Goal: Entertainment & Leisure: Browse casually

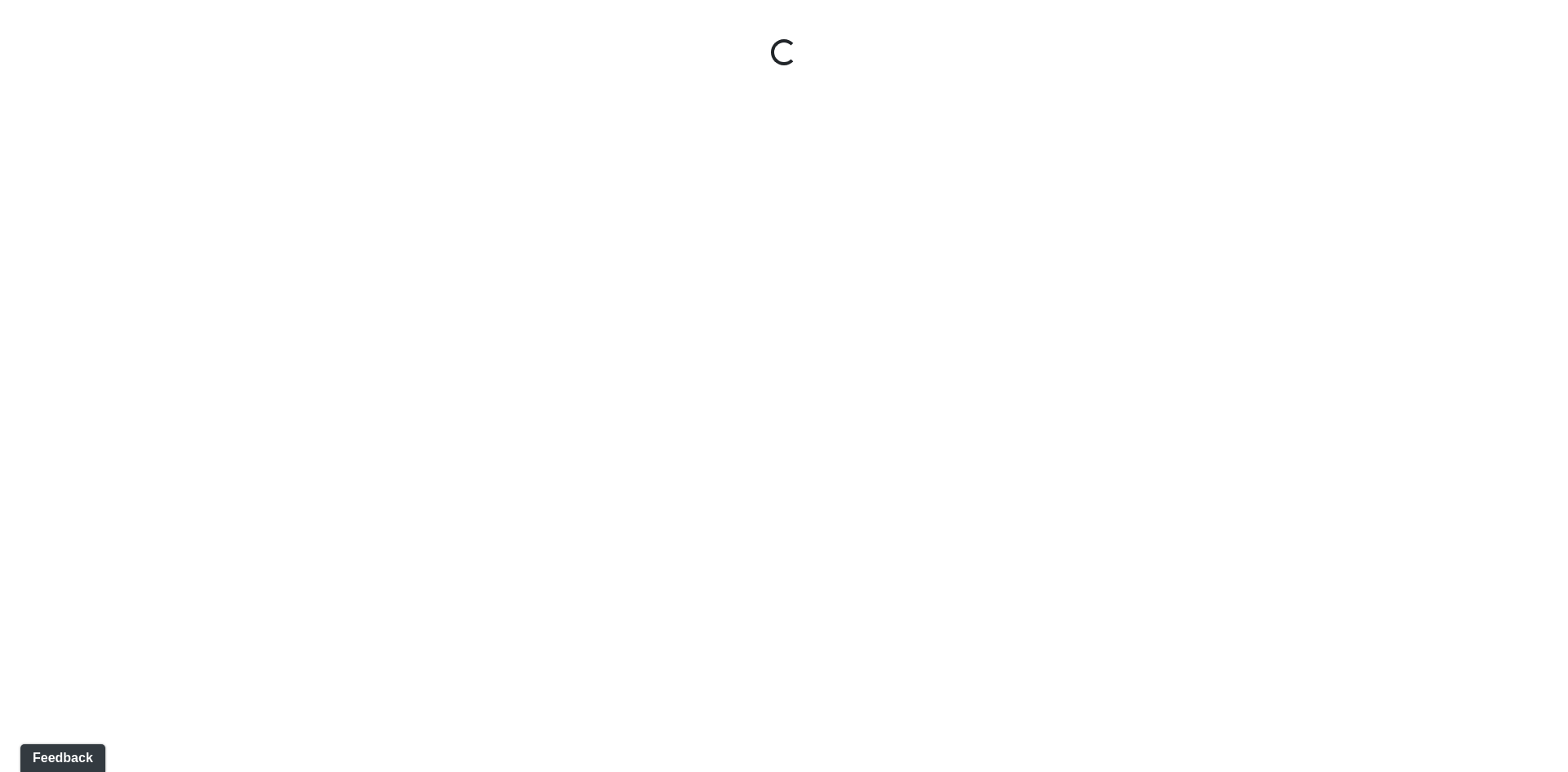
select select "bKYX6yZaqVWmKVfyUTZyrr"
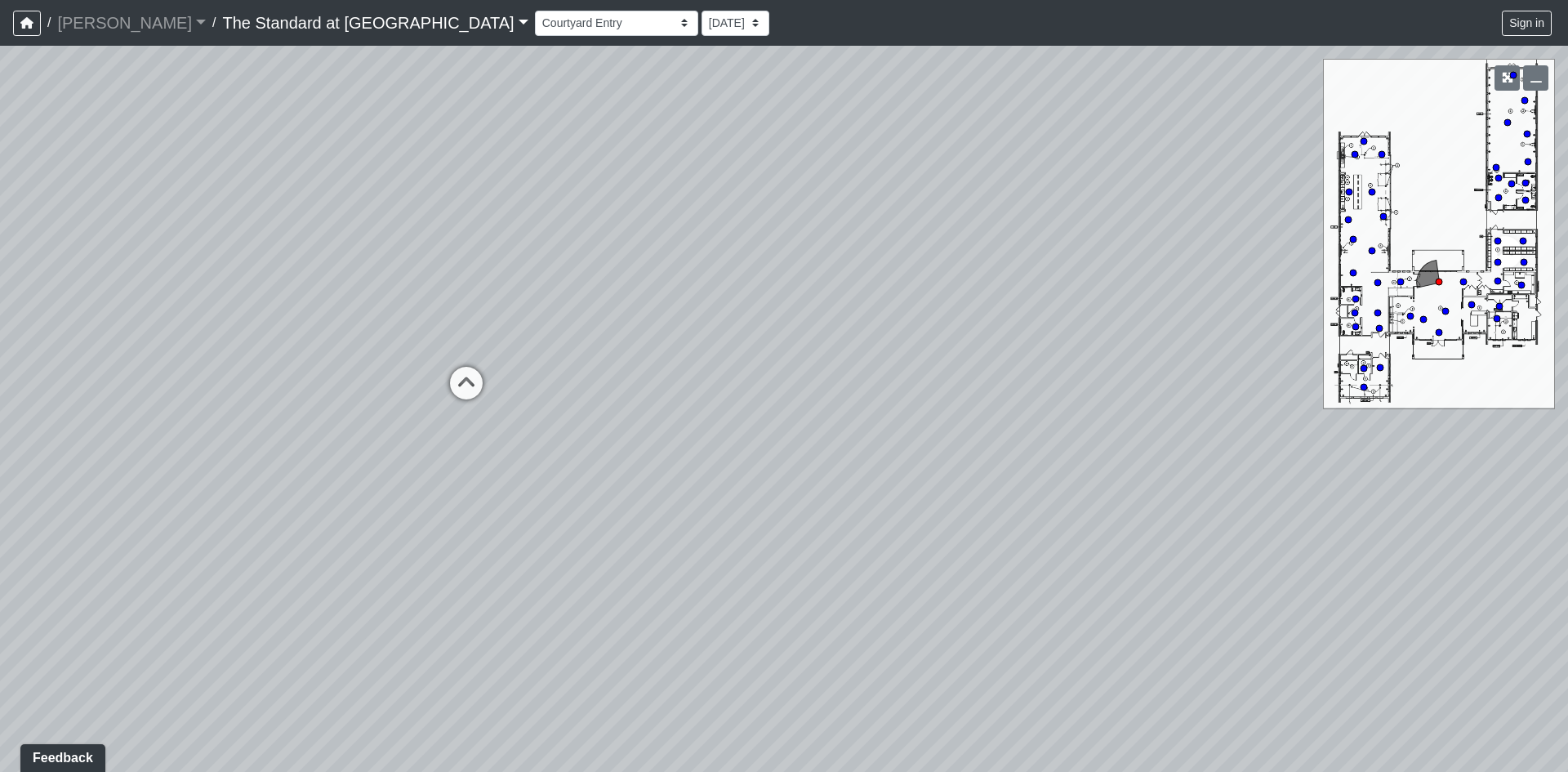
drag, startPoint x: 691, startPoint y: 560, endPoint x: 1434, endPoint y: 366, distance: 767.9
click at [1434, 366] on div "Loading... Conference Entry Loading... Mailroom - Counter Loading... Co-Work - …" at bounding box center [784, 409] width 1568 height 727
drag, startPoint x: 510, startPoint y: 514, endPoint x: 1168, endPoint y: 437, distance: 662.5
click at [1170, 434] on div "Loading... Conference Entry Loading... Mailroom - Counter Loading... Co-Work - …" at bounding box center [784, 409] width 1568 height 727
drag, startPoint x: 472, startPoint y: 356, endPoint x: 1031, endPoint y: 658, distance: 635.4
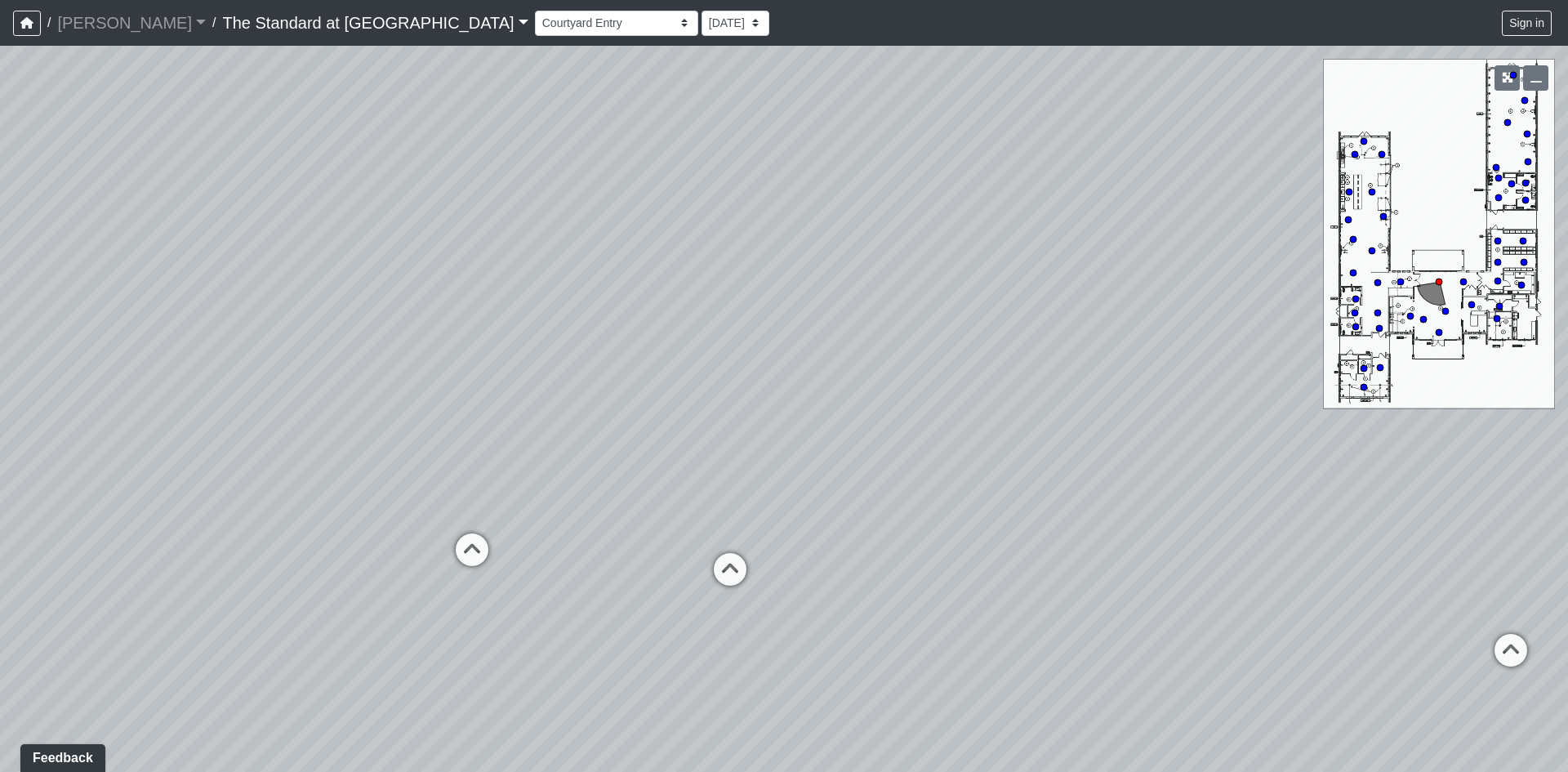
click at [1031, 658] on div "Loading... Conference Entry Loading... Mailroom - Counter Loading... Co-Work - …" at bounding box center [784, 409] width 1568 height 727
drag, startPoint x: 332, startPoint y: 482, endPoint x: 1036, endPoint y: 328, distance: 720.6
click at [1036, 328] on div "Loading... Conference Entry Loading... Mailroom - Counter Loading... Co-Work - …" at bounding box center [784, 409] width 1568 height 727
drag, startPoint x: 482, startPoint y: 465, endPoint x: 1103, endPoint y: 588, distance: 633.1
click at [1103, 588] on div "Loading... Conference Entry Loading... Mailroom - Counter Loading... Co-Work - …" at bounding box center [784, 409] width 1568 height 727
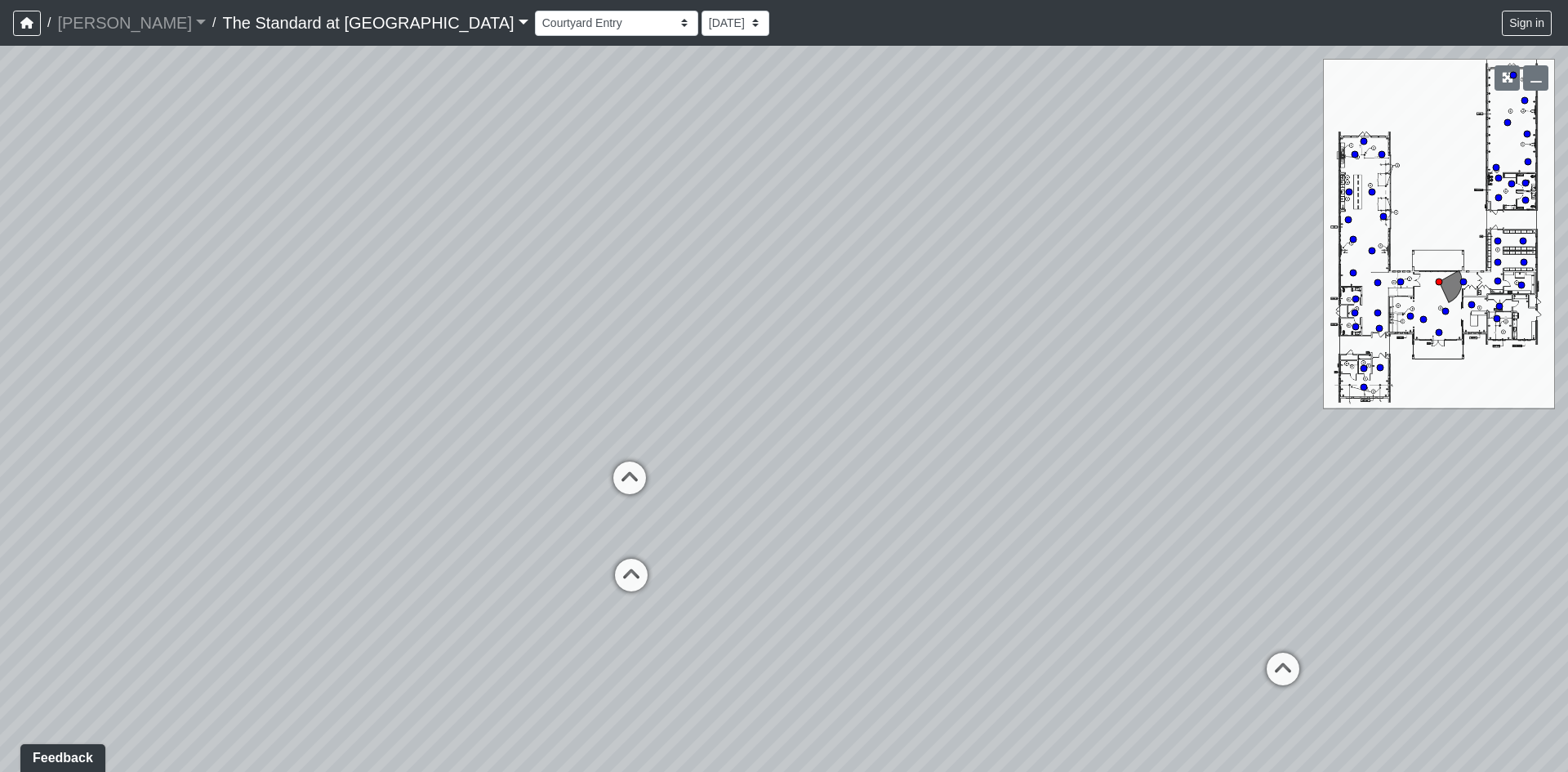
drag, startPoint x: 455, startPoint y: 549, endPoint x: 1083, endPoint y: 449, distance: 635.9
click at [1084, 449] on div "Loading... Conference Entry Loading... Mailroom - Counter Loading... Co-Work - …" at bounding box center [784, 409] width 1568 height 727
drag, startPoint x: 525, startPoint y: 489, endPoint x: 1091, endPoint y: 497, distance: 566.1
click at [1091, 497] on div "Loading... Conference Entry Loading... Mailroom - Counter Loading... Co-Work - …" at bounding box center [784, 409] width 1568 height 727
drag, startPoint x: 587, startPoint y: 450, endPoint x: 1072, endPoint y: 532, distance: 491.9
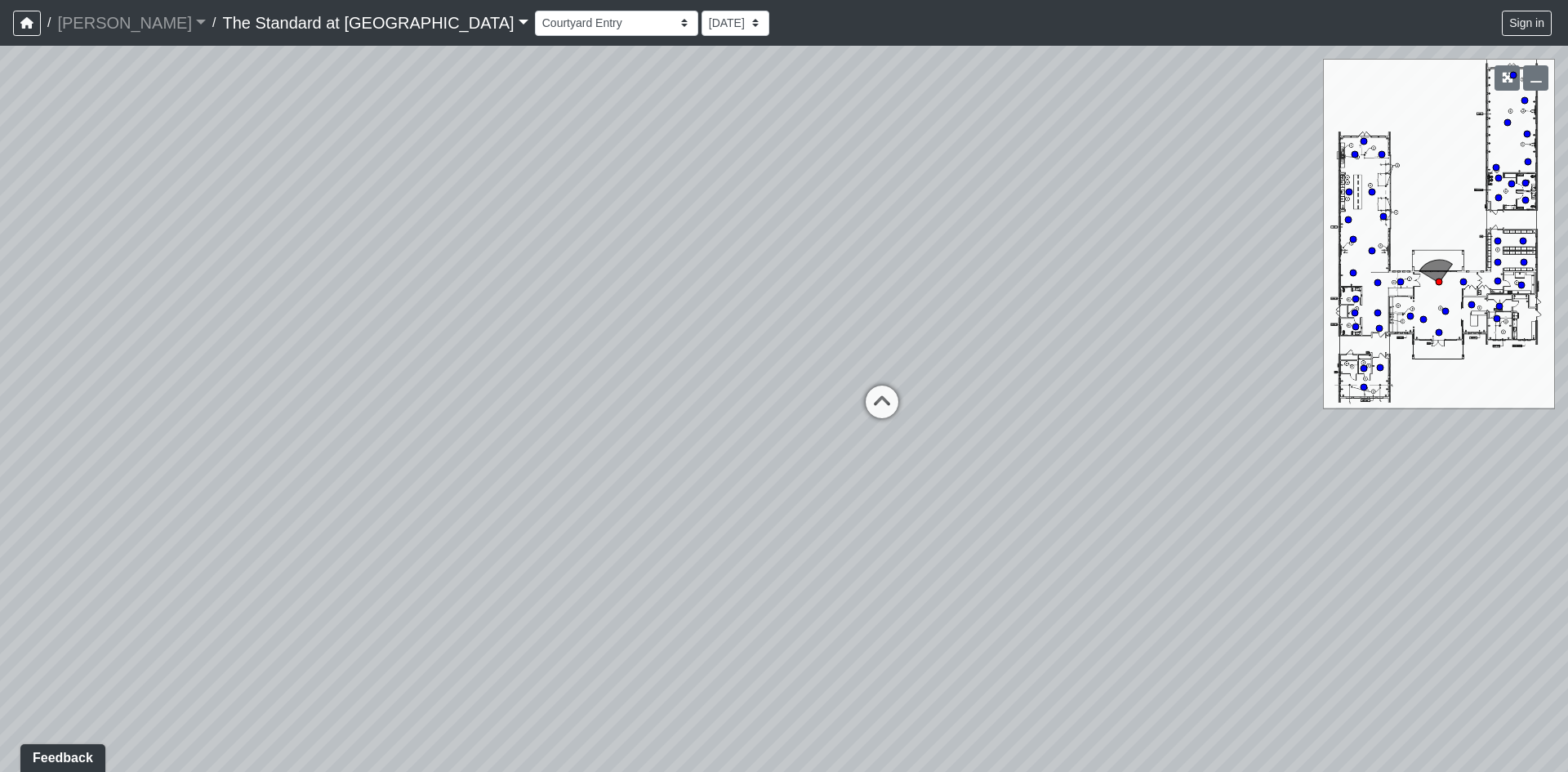
click at [1072, 532] on div "Loading... Conference Entry Loading... Mailroom - Counter Loading... Co-Work - …" at bounding box center [784, 409] width 1568 height 727
drag, startPoint x: 617, startPoint y: 462, endPoint x: 1058, endPoint y: 448, distance: 441.2
click at [1058, 448] on div "Loading... Conference Entry Loading... Mailroom - Counter Loading... Co-Work - …" at bounding box center [784, 409] width 1568 height 727
drag, startPoint x: 267, startPoint y: 293, endPoint x: 999, endPoint y: 448, distance: 748.2
click at [999, 448] on div "Loading... Conference Entry Loading... Mailroom - Counter Loading... Co-Work - …" at bounding box center [784, 409] width 1568 height 727
